Goal: Check status: Check status

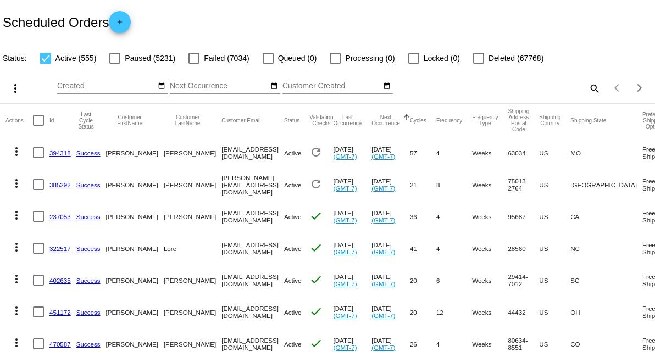
click at [588, 90] on mat-icon "search" at bounding box center [594, 88] width 13 height 17
click at [539, 88] on input "Search" at bounding box center [519, 86] width 163 height 9
paste input "556762"
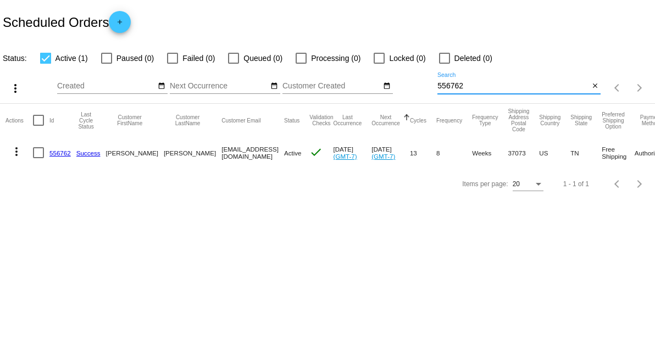
type input "556762"
click at [66, 154] on link "556762" at bounding box center [59, 153] width 21 height 7
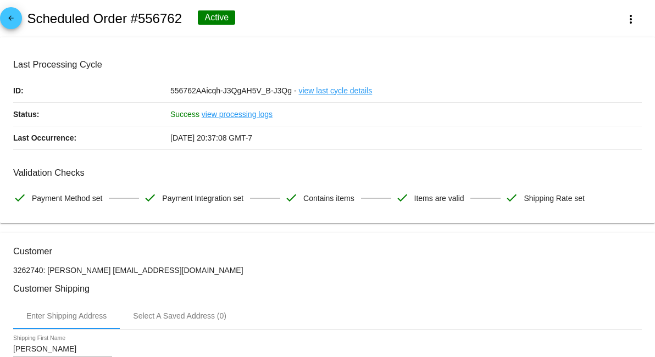
click at [152, 18] on h2 "Scheduled Order #556762" at bounding box center [104, 18] width 155 height 15
copy h2 "556762"
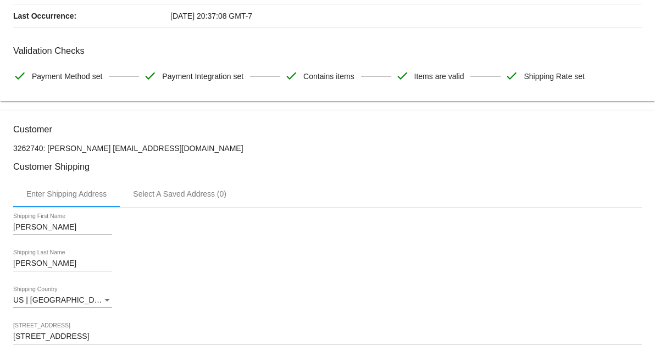
scroll to position [61, 0]
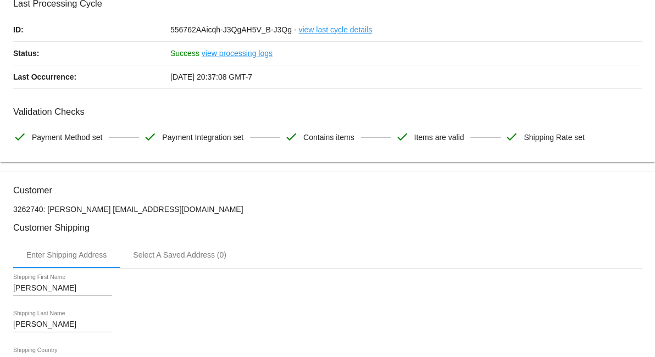
click at [229, 53] on link "view processing logs" at bounding box center [237, 53] width 71 height 23
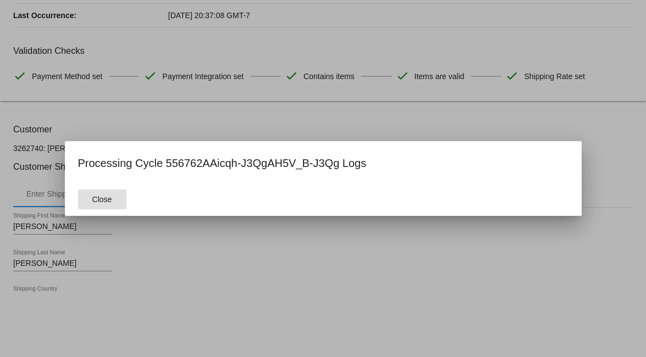
click at [110, 195] on button "Close" at bounding box center [102, 200] width 48 height 20
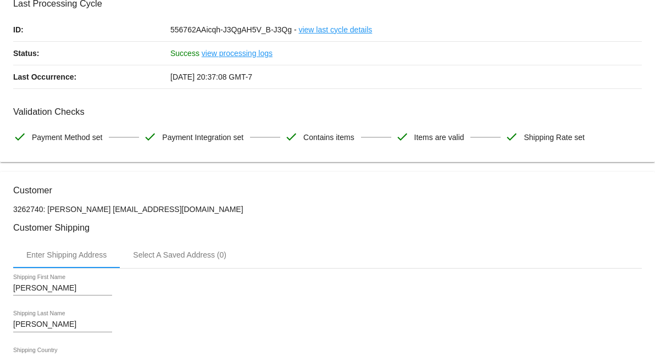
scroll to position [0, 0]
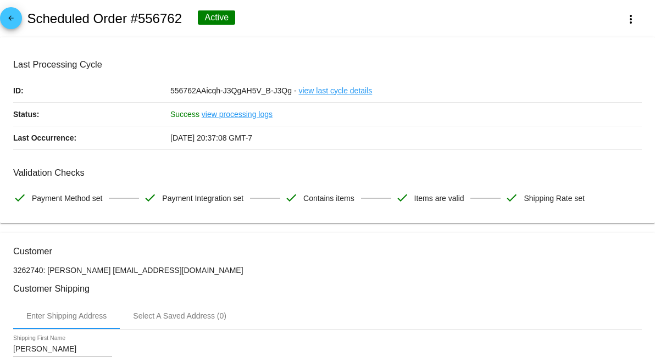
click at [322, 91] on link "view last cycle details" at bounding box center [336, 90] width 74 height 23
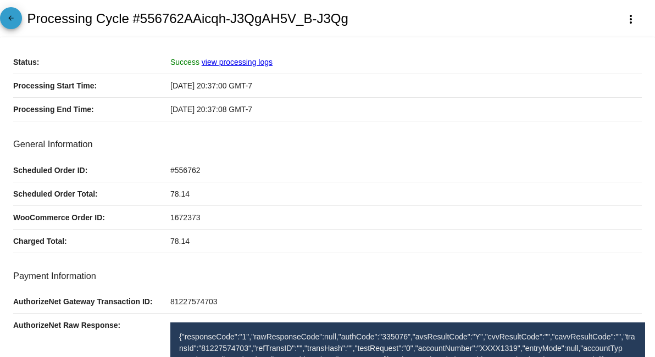
click at [17, 23] on mat-icon "arrow_back" at bounding box center [10, 20] width 13 height 13
